Goal: Information Seeking & Learning: Learn about a topic

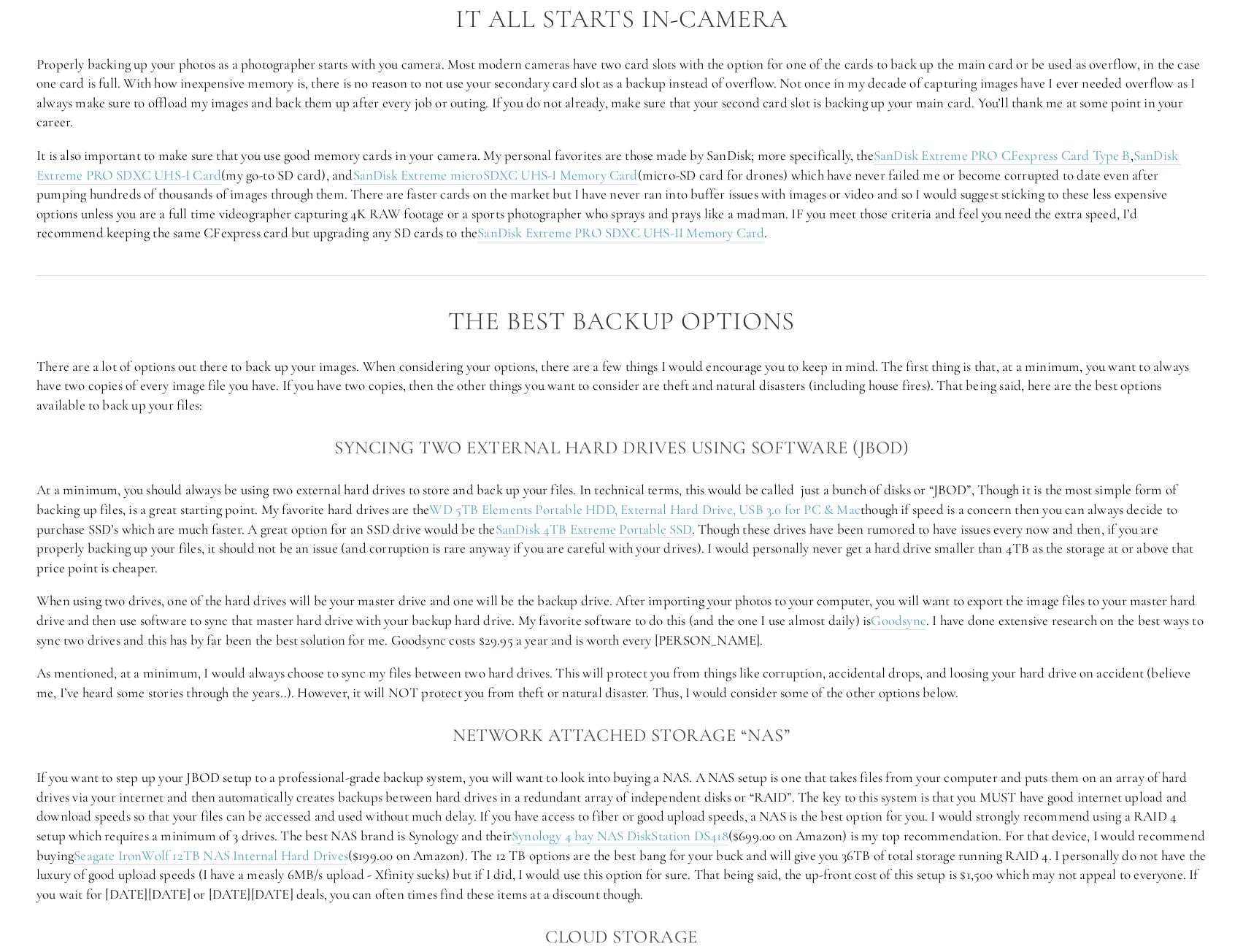
scroll to position [1241, 0]
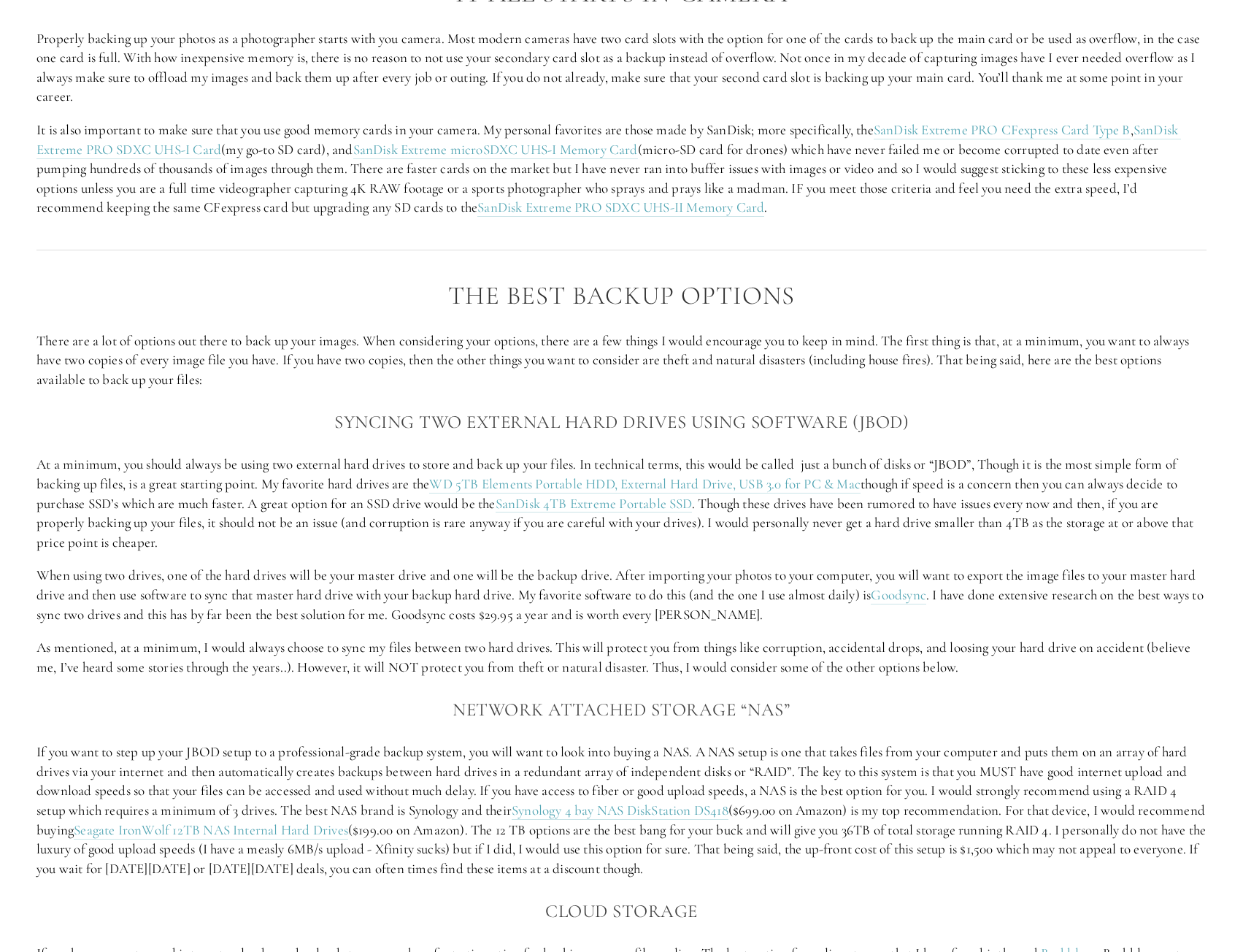
click at [635, 436] on h3 "Syncing two external hard drives using software (JBOD)" at bounding box center [622, 422] width 1170 height 29
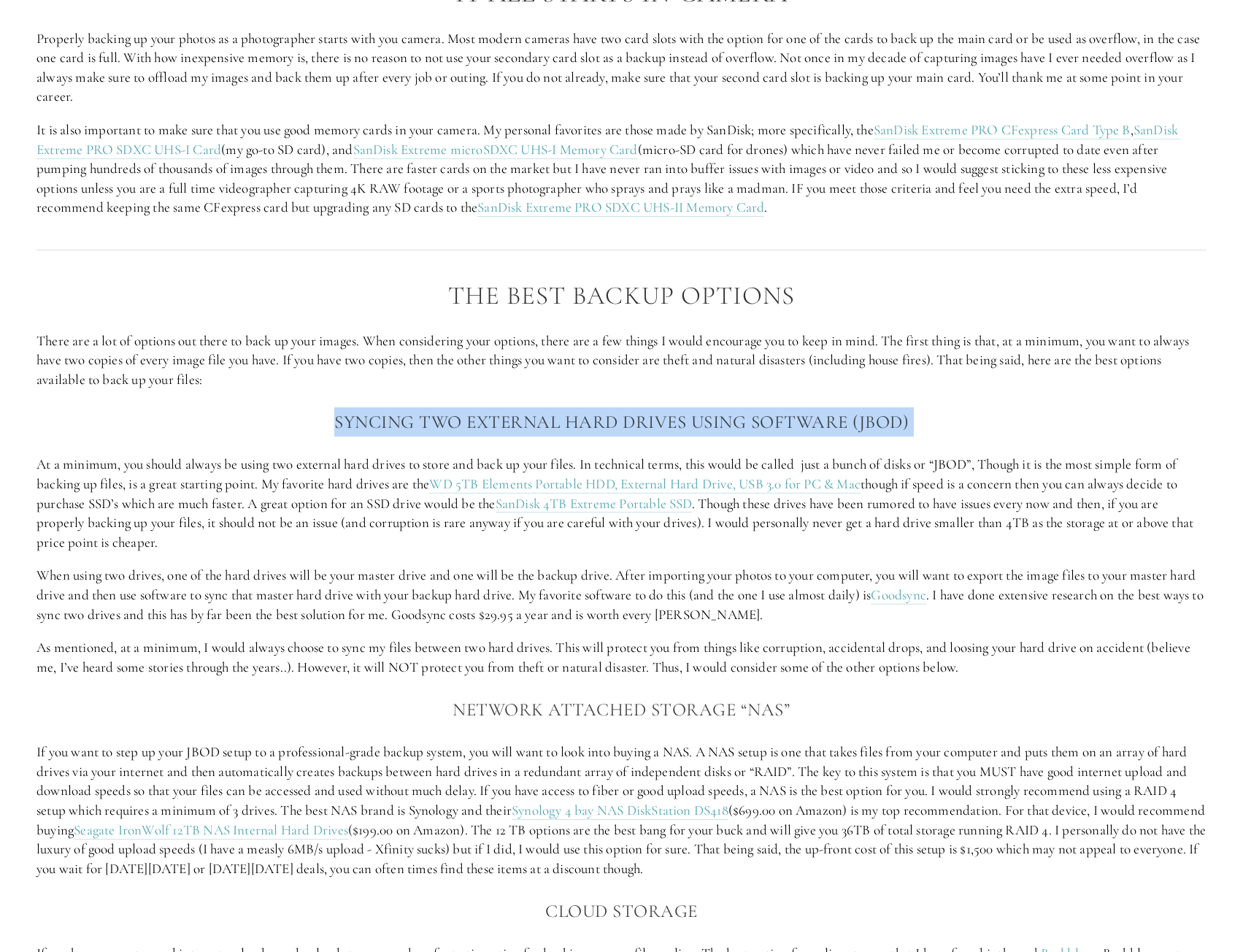
click at [635, 436] on h3 "Syncing two external hard drives using software (JBOD)" at bounding box center [622, 422] width 1170 height 29
click at [621, 436] on h3 "Syncing two external hard drives using software (JBOD)" at bounding box center [622, 422] width 1170 height 29
drag, startPoint x: 621, startPoint y: 441, endPoint x: 632, endPoint y: 450, distance: 14.2
click at [622, 436] on h3 "Syncing two external hard drives using software (JBOD)" at bounding box center [622, 422] width 1170 height 29
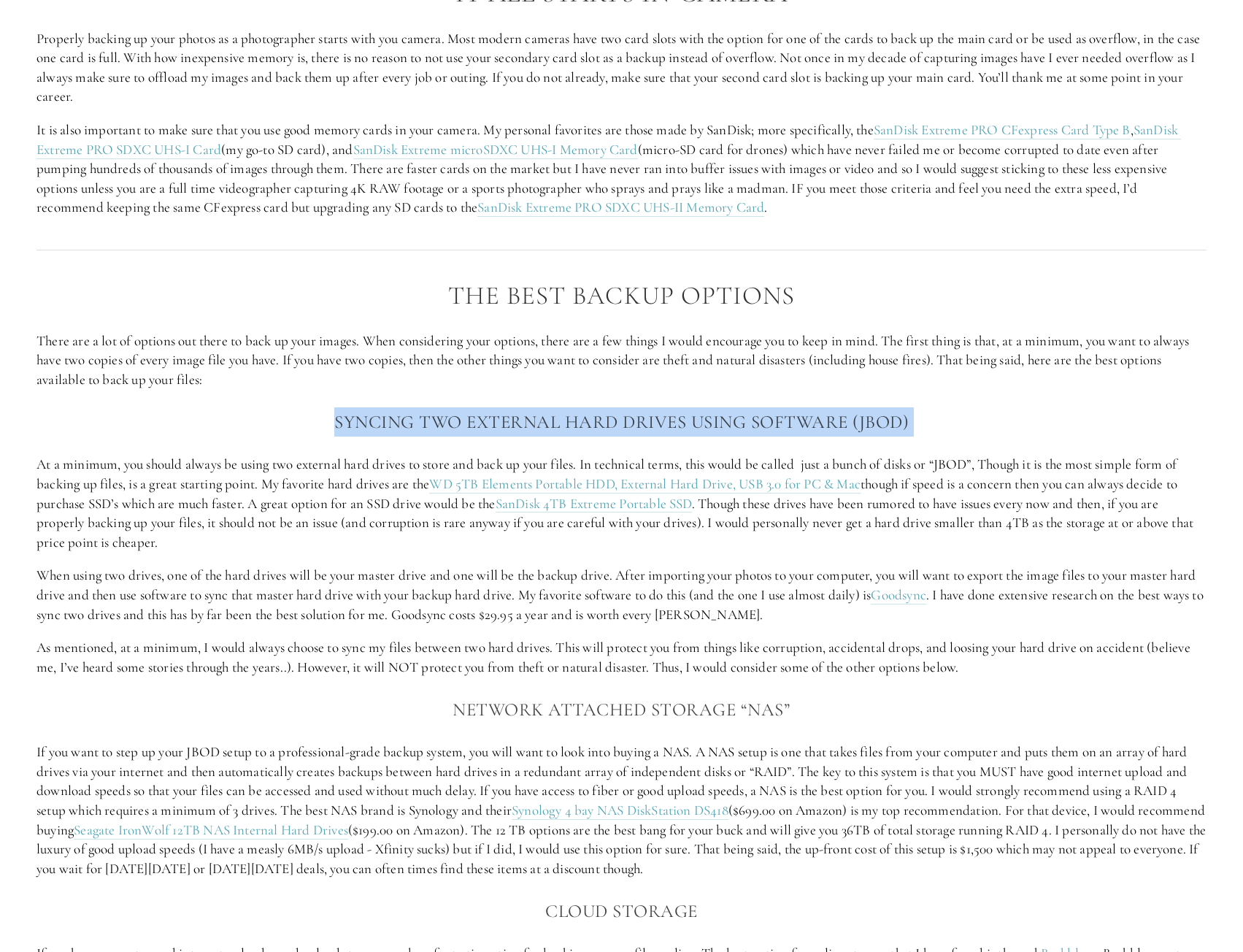
click at [662, 436] on h3 "Syncing two external hard drives using software (JBOD)" at bounding box center [622, 422] width 1170 height 29
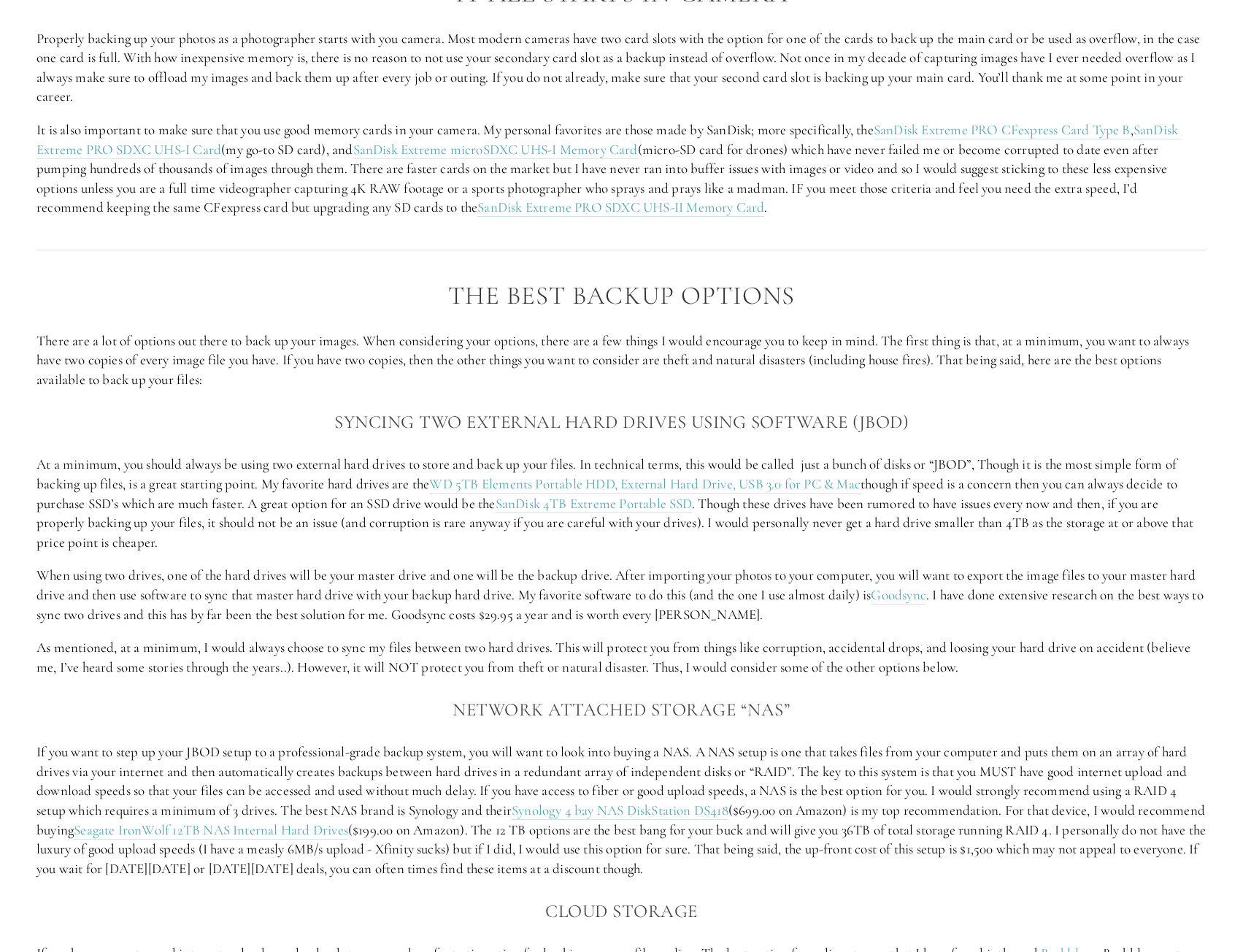
click at [959, 487] on p "At a minimum, you should always be using two external hard drives to store and …" at bounding box center [622, 503] width 1170 height 97
click at [965, 485] on p "At a minimum, you should always be using two external hard drives to store and …" at bounding box center [622, 503] width 1170 height 97
click at [860, 486] on p "At a minimum, you should always be using two external hard drives to store and …" at bounding box center [622, 503] width 1170 height 97
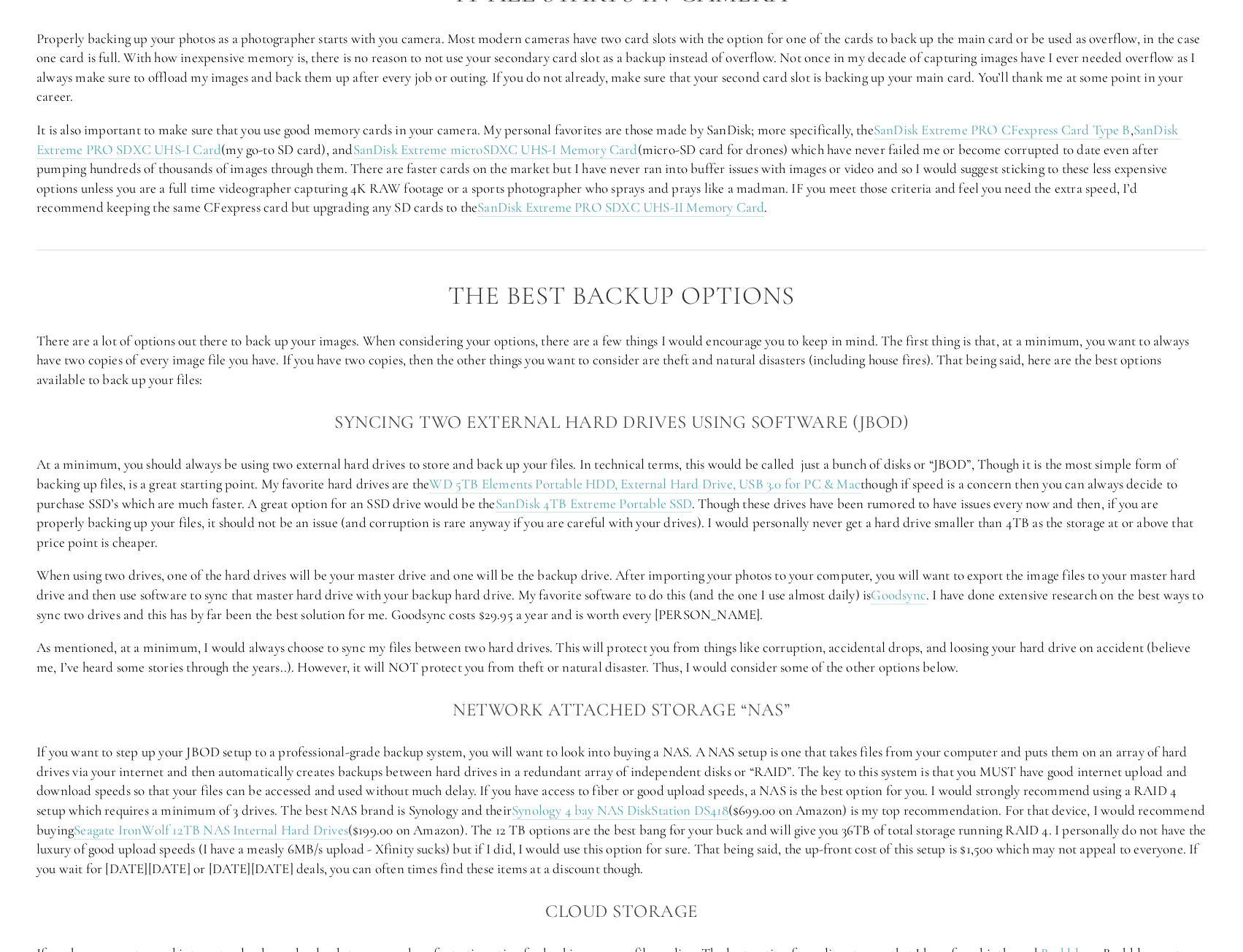
click at [895, 482] on p "At a minimum, you should always be using two external hard drives to store and …" at bounding box center [622, 503] width 1170 height 97
click at [961, 486] on p "At a minimum, you should always be using two external hard drives to store and …" at bounding box center [622, 503] width 1170 height 97
drag, startPoint x: 961, startPoint y: 486, endPoint x: 962, endPoint y: 497, distance: 11.0
click at [961, 487] on p "At a minimum, you should always be using two external hard drives to store and …" at bounding box center [622, 503] width 1170 height 97
click at [966, 486] on p "At a minimum, you should always be using two external hard drives to store and …" at bounding box center [622, 503] width 1170 height 97
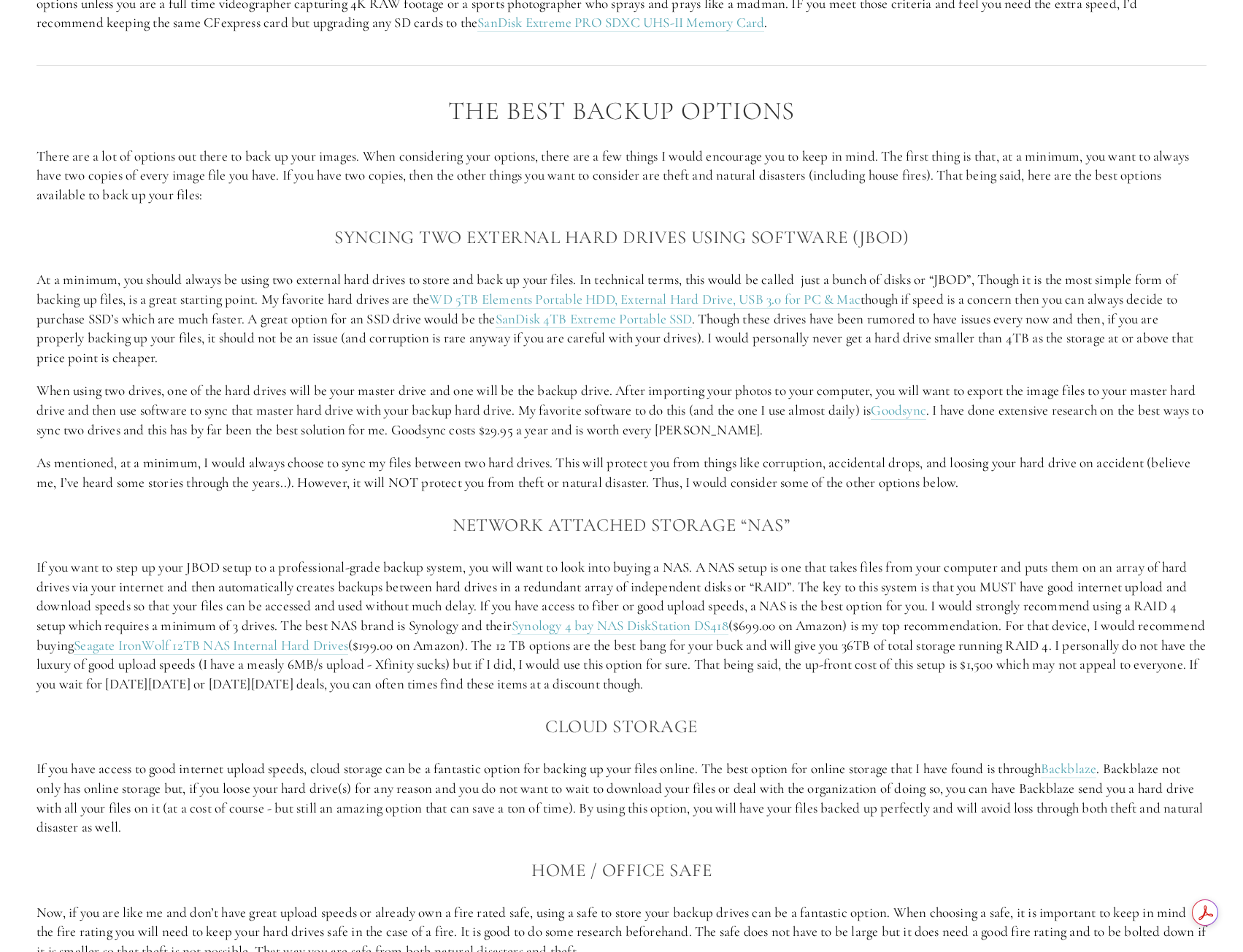
scroll to position [1460, 0]
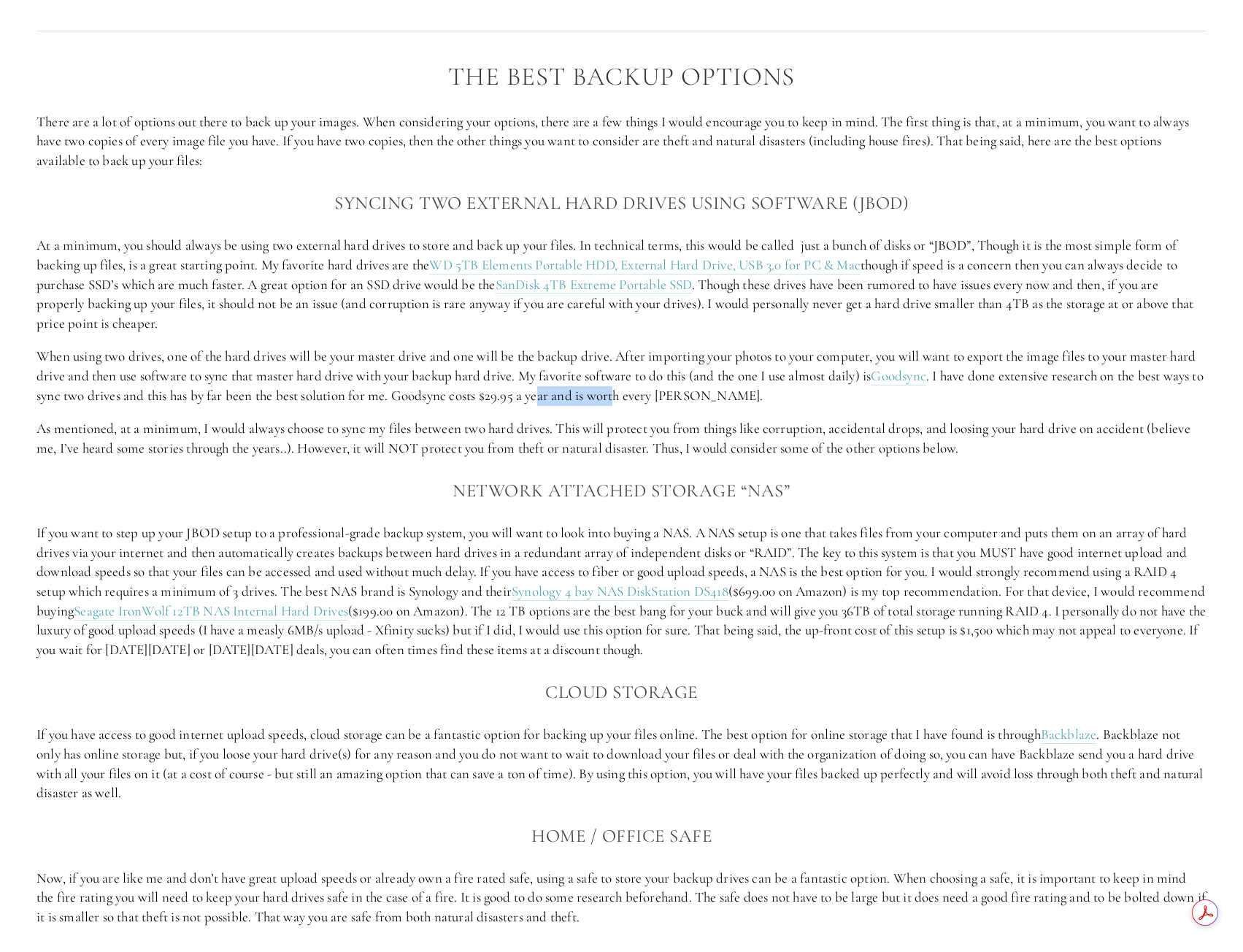
drag, startPoint x: 612, startPoint y: 412, endPoint x: 697, endPoint y: 410, distance: 85.0
click at [696, 405] on p "When using two drives, one of the hard drives will be your master drive and one…" at bounding box center [622, 376] width 1170 height 59
click at [697, 405] on p "When using two drives, one of the hard drives will be your master drive and one…" at bounding box center [622, 376] width 1170 height 59
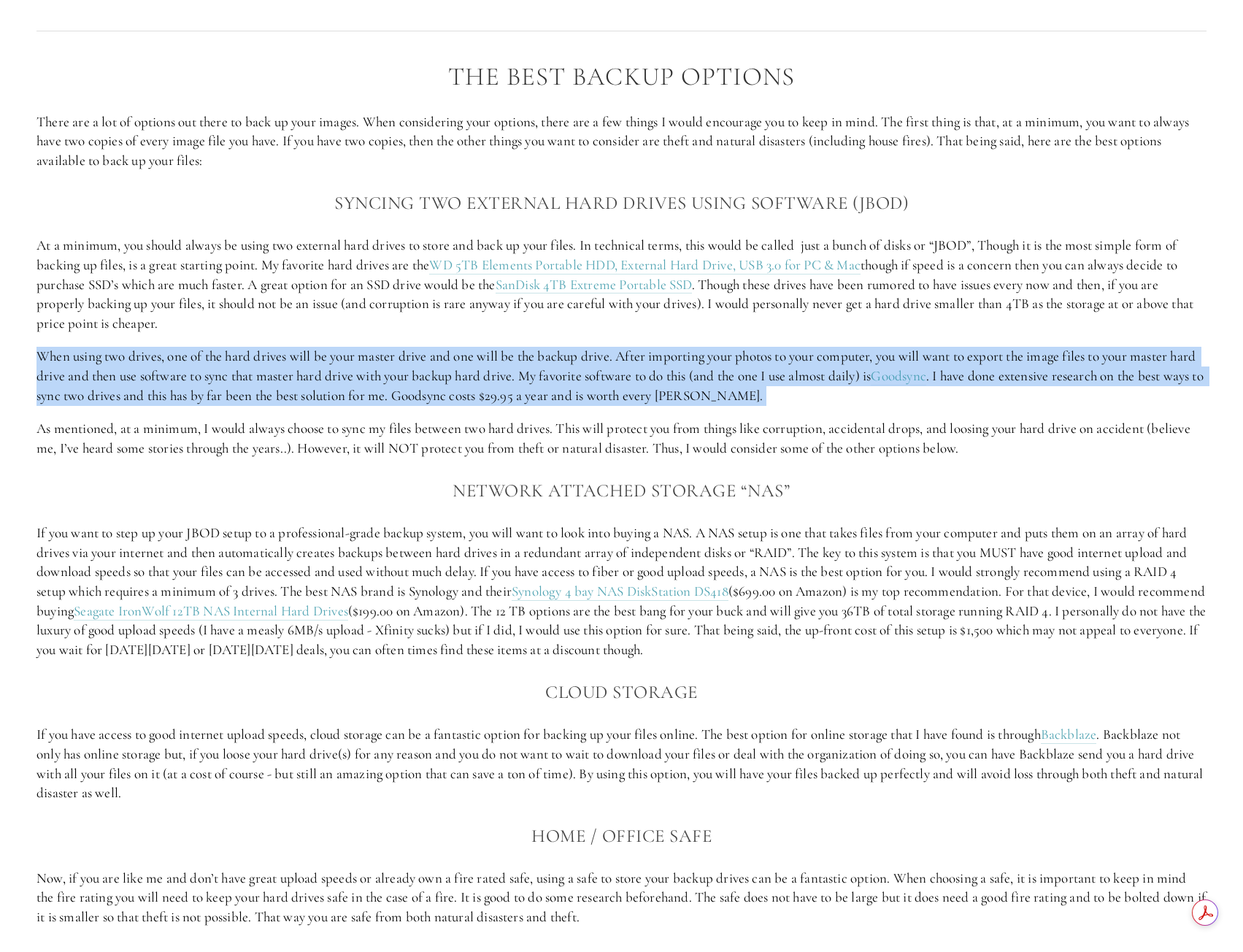
click at [697, 405] on p "When using two drives, one of the hard drives will be your master drive and one…" at bounding box center [622, 376] width 1170 height 59
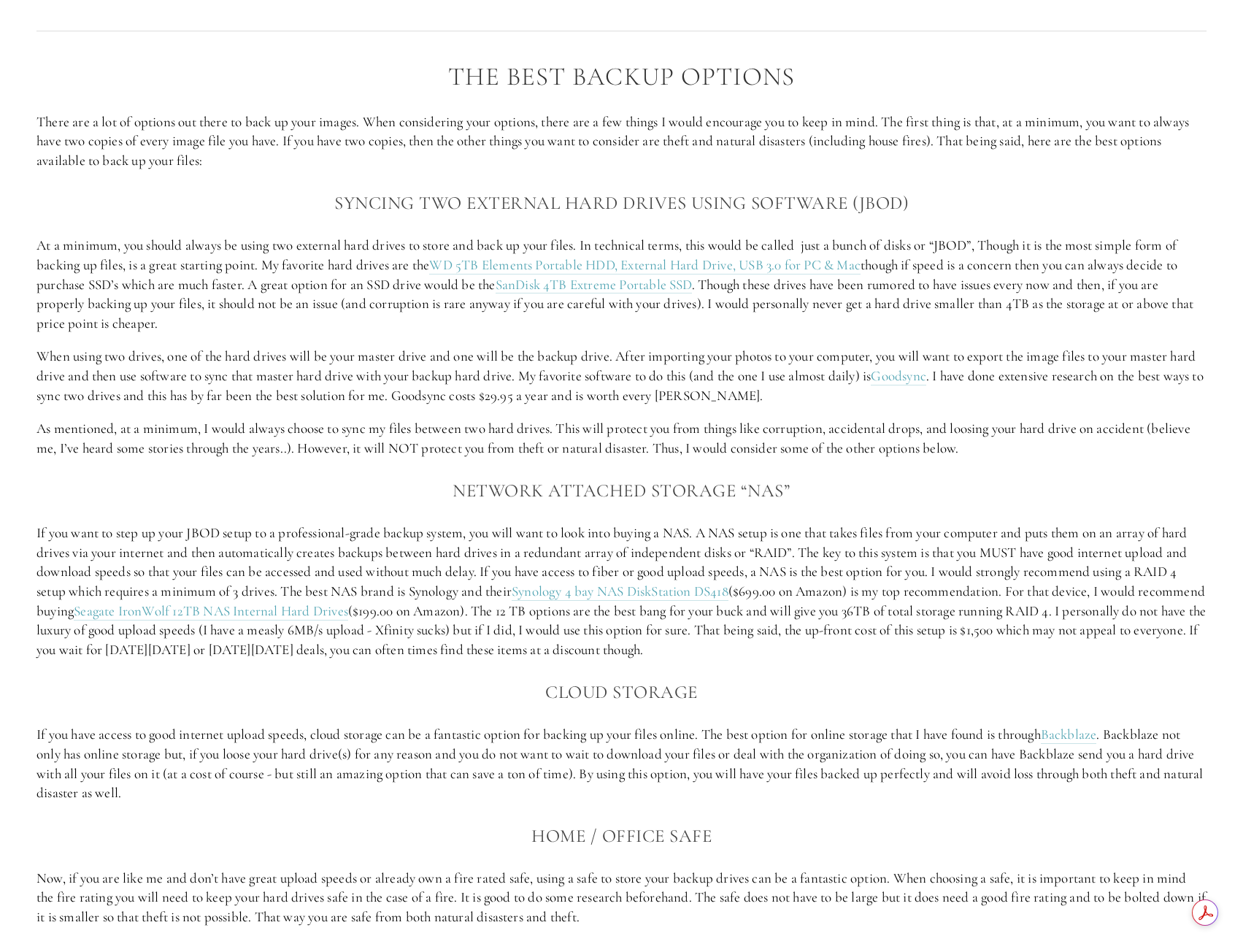
click at [575, 448] on p "As mentioned, at a minimum, I would always choose to sync my files between two …" at bounding box center [622, 438] width 1170 height 39
click at [579, 448] on p "As mentioned, at a minimum, I would always choose to sync my files between two …" at bounding box center [622, 438] width 1170 height 39
click at [661, 450] on p "As mentioned, at a minimum, I would always choose to sync my files between two …" at bounding box center [622, 438] width 1170 height 39
